Goal: Task Accomplishment & Management: Use online tool/utility

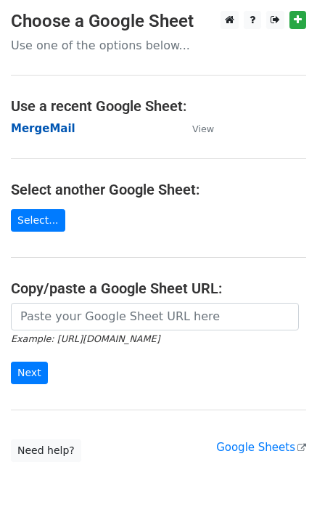
click at [31, 132] on strong "MergeMail" at bounding box center [43, 128] width 65 height 13
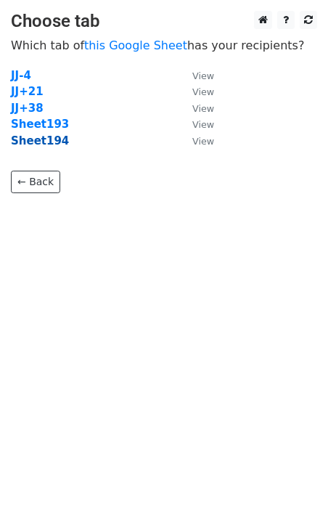
click at [45, 147] on strong "Sheet194" at bounding box center [40, 140] width 58 height 13
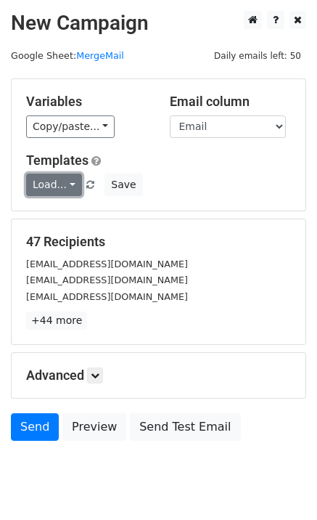
click at [67, 193] on link "Load..." at bounding box center [54, 185] width 56 height 23
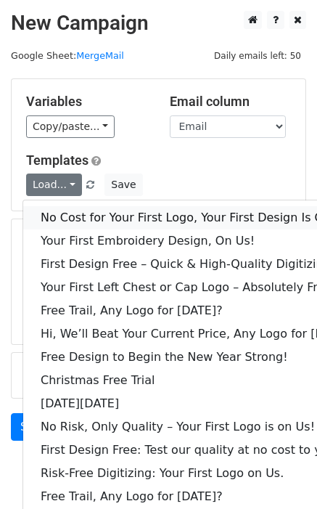
click at [86, 211] on link "No Cost for Your First Logo, Your First Design Is On Us!" at bounding box center [198, 217] width 351 height 23
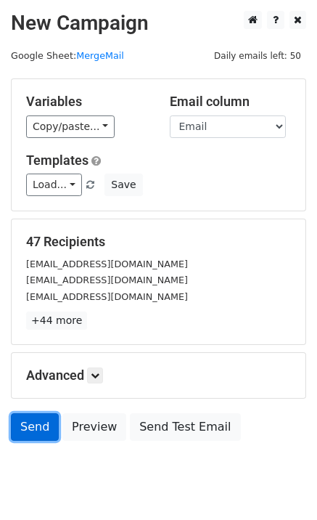
click at [31, 434] on link "Send" at bounding box center [35, 427] width 48 height 28
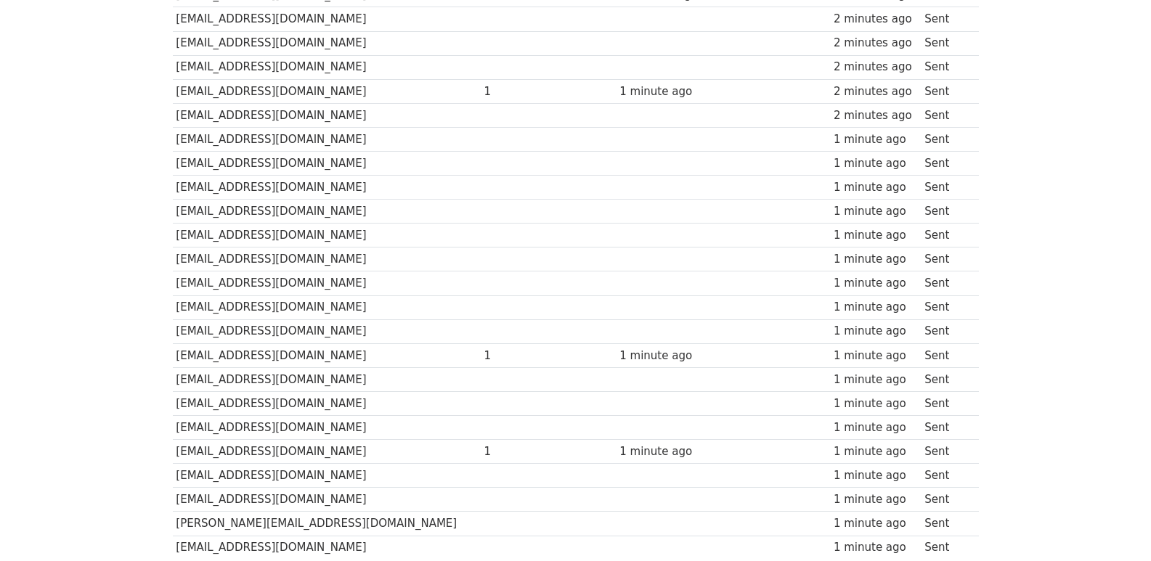
scroll to position [939, 0]
